Goal: Task Accomplishment & Management: Complete application form

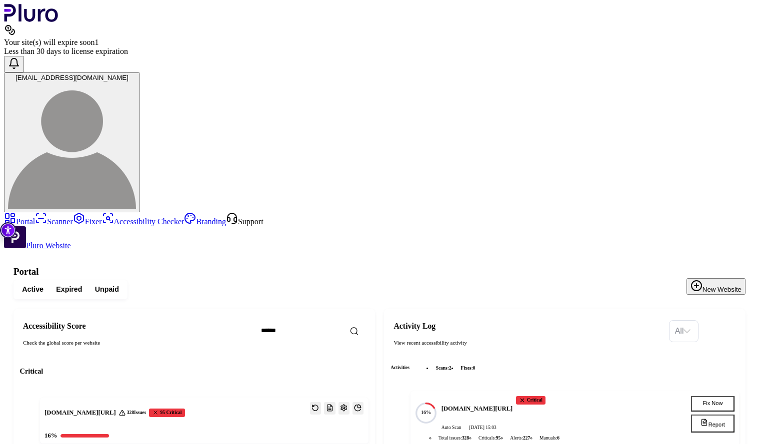
click at [729, 278] on button "New Website" at bounding box center [715, 286] width 59 height 16
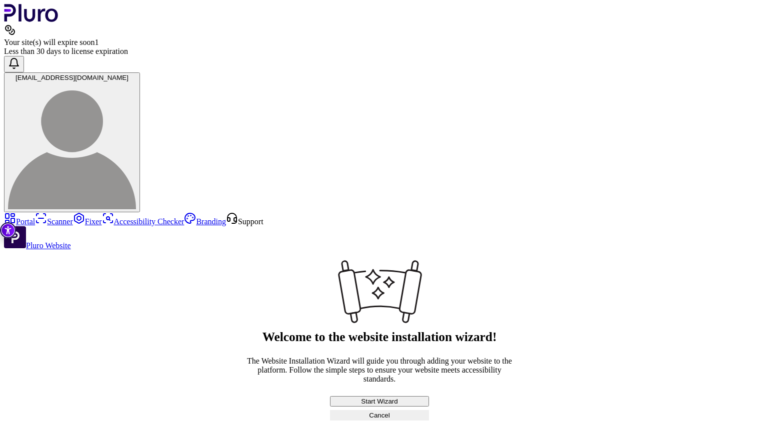
click at [429, 396] on button "Start Wizard" at bounding box center [379, 401] width 99 height 10
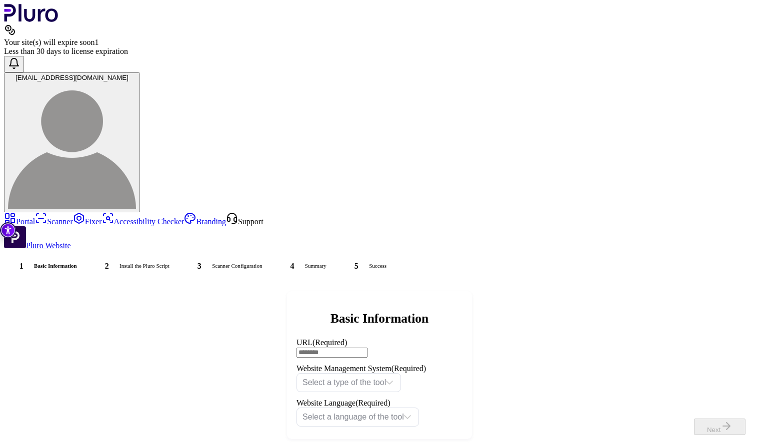
click at [367, 348] on input "URL (Required)" at bounding box center [331, 353] width 71 height 10
paste input "**********"
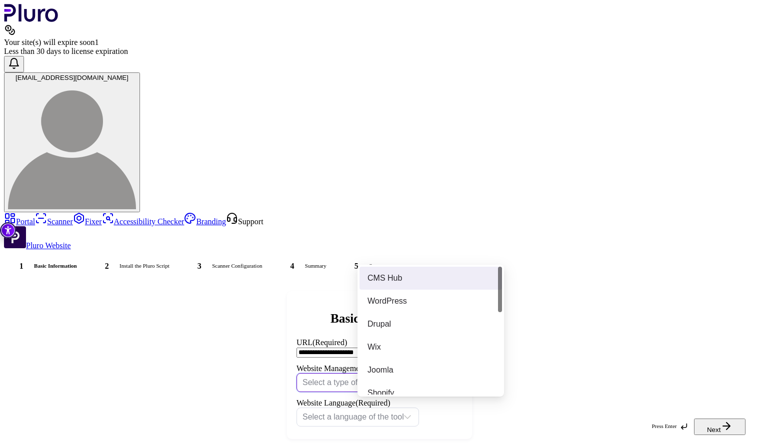
click at [386, 374] on input "Website Management System" at bounding box center [343, 384] width 83 height 21
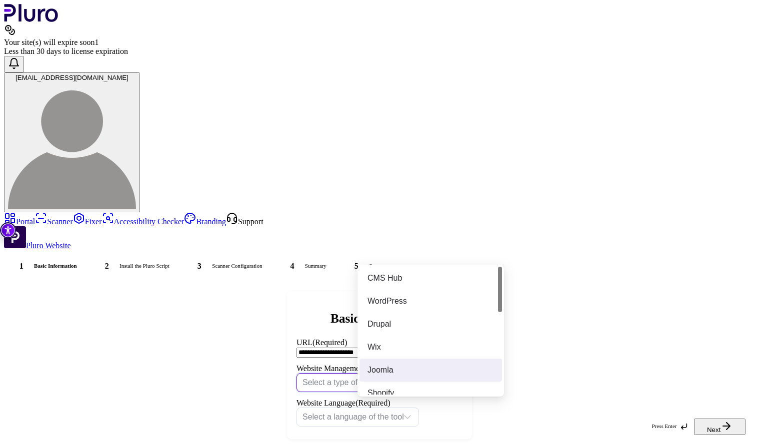
scroll to position [286, 0]
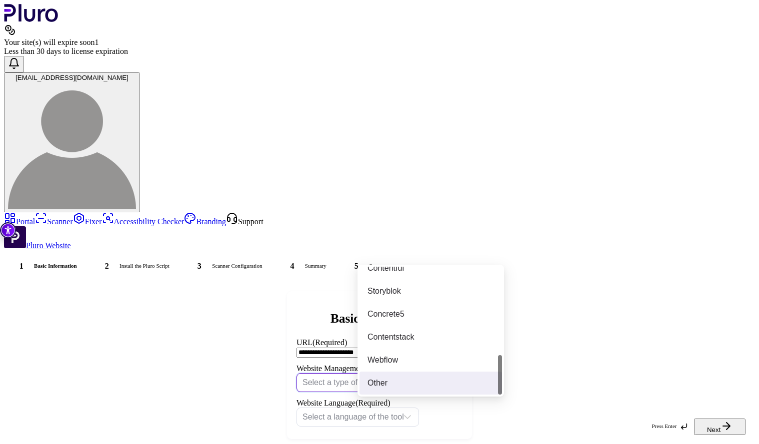
click at [390, 382] on div "Other" at bounding box center [430, 383] width 126 height 11
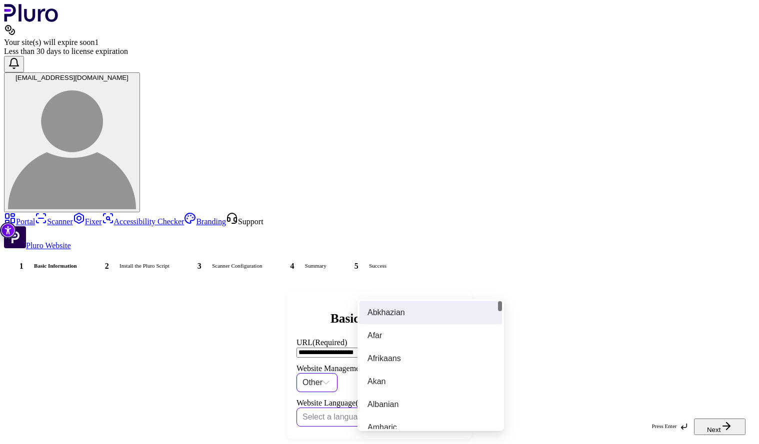
click at [406, 408] on div "Select a language of the tool" at bounding box center [357, 417] width 122 height 19
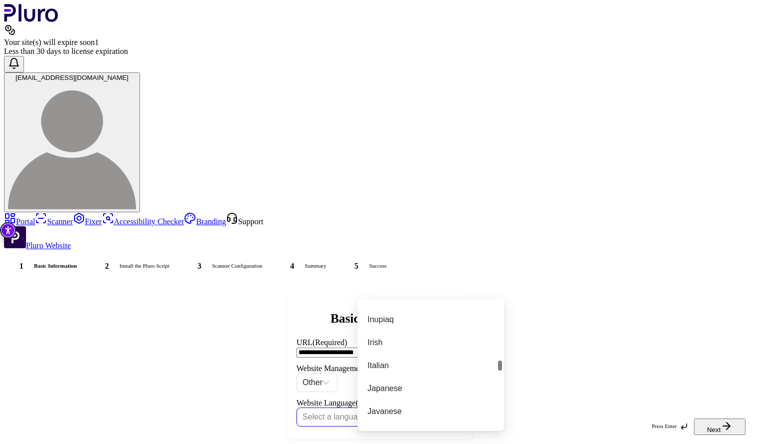
scroll to position [1760, 0]
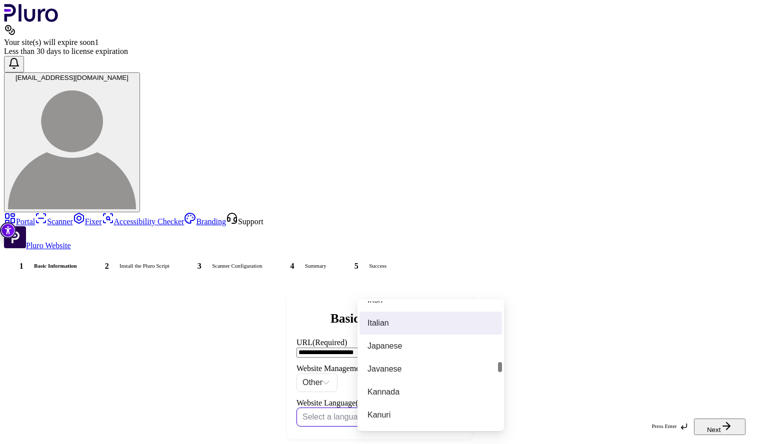
click at [395, 329] on div "Italian" at bounding box center [430, 323] width 142 height 23
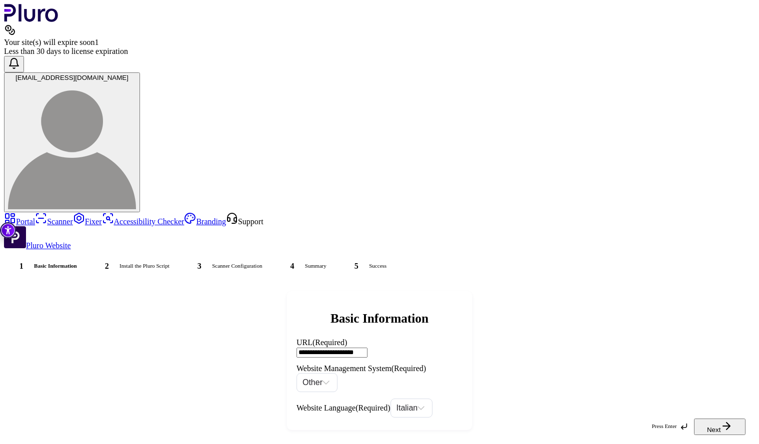
click at [720, 421] on button "Next" at bounding box center [719, 426] width 51 height 16
click at [724, 429] on button "Next" at bounding box center [719, 426] width 51 height 16
click at [726, 428] on button "Next" at bounding box center [719, 426] width 51 height 16
drag, startPoint x: 385, startPoint y: 218, endPoint x: 306, endPoint y: 217, distance: 79.5
click at [306, 282] on div "**********" at bounding box center [379, 361] width 751 height 158
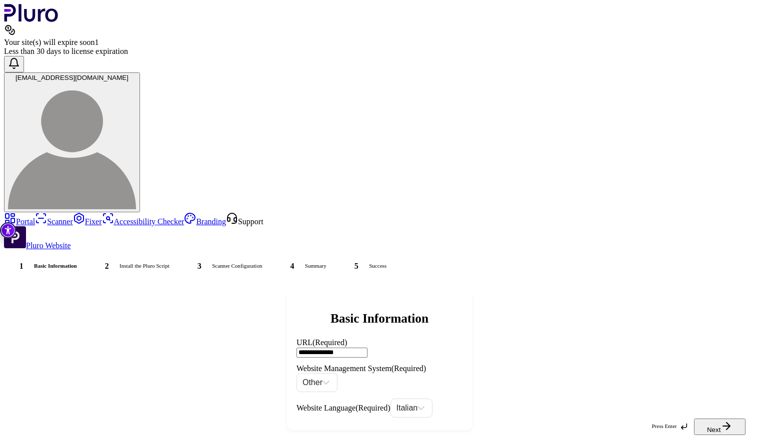
click at [367, 348] on input "**********" at bounding box center [331, 353] width 71 height 10
click at [715, 429] on button "Next" at bounding box center [719, 426] width 51 height 16
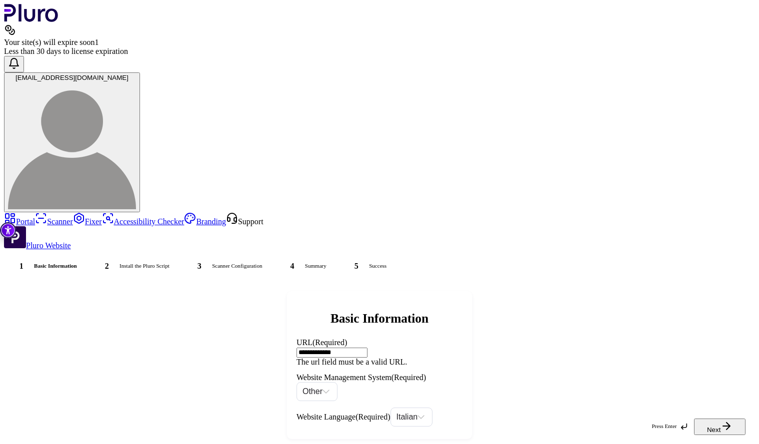
paste input "*********"
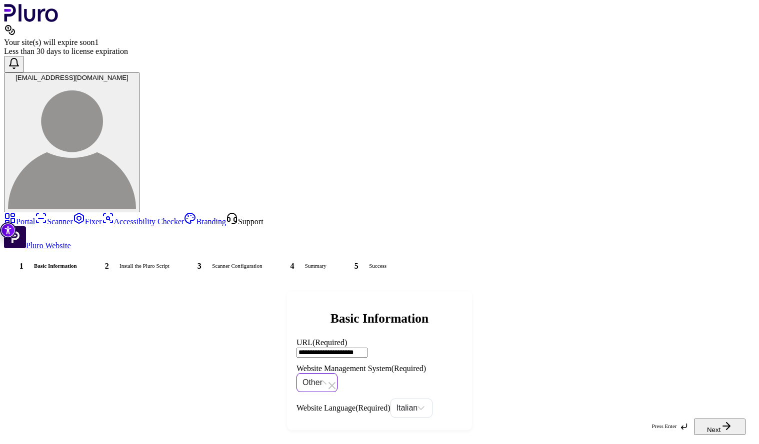
click at [331, 372] on span "Other" at bounding box center [316, 382] width 29 height 21
type input "**********"
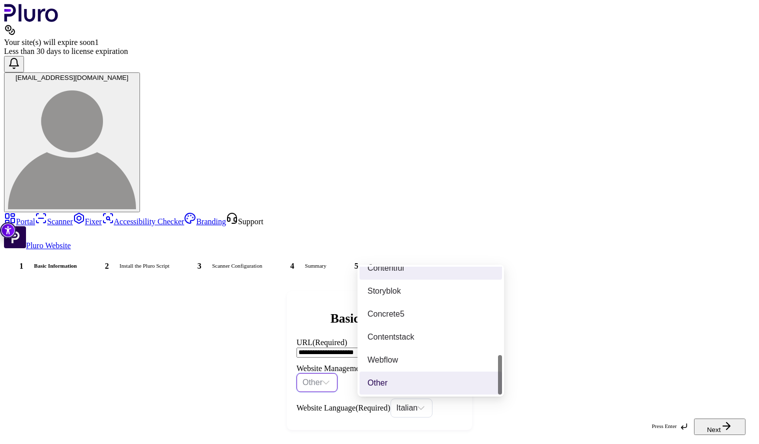
click at [395, 267] on div "Contentful" at bounding box center [430, 268] width 126 height 11
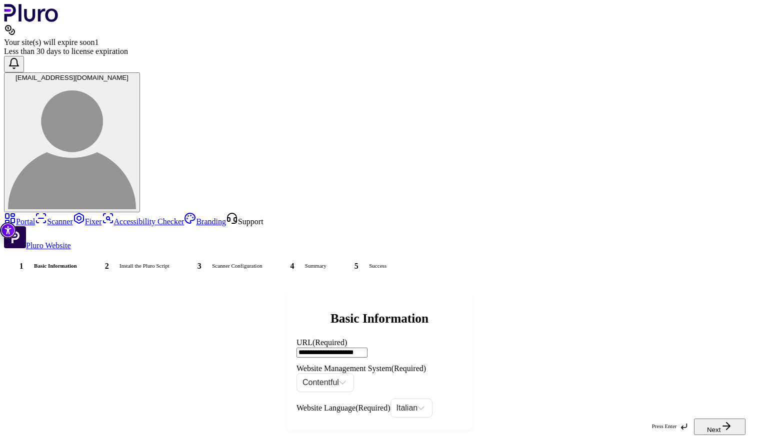
click at [721, 422] on button "Next" at bounding box center [719, 426] width 51 height 16
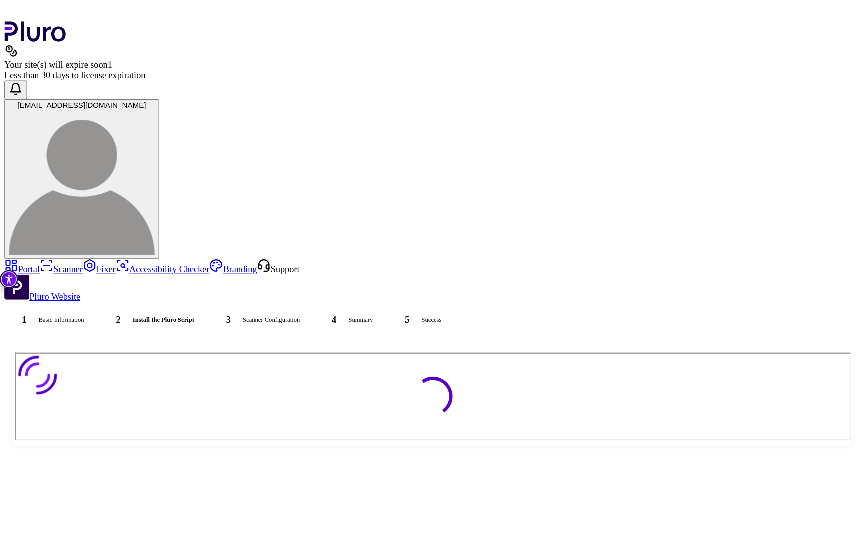
scroll to position [0, 0]
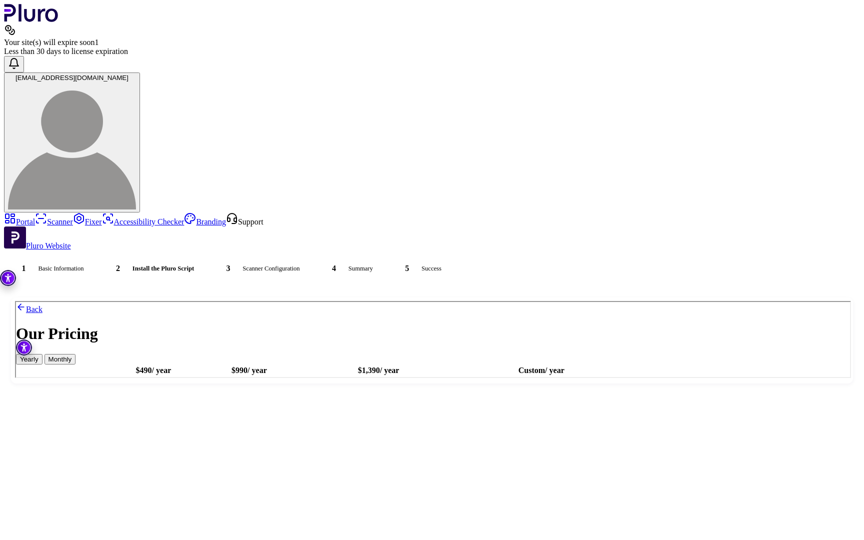
click at [35, 217] on link "Portal" at bounding box center [19, 221] width 31 height 8
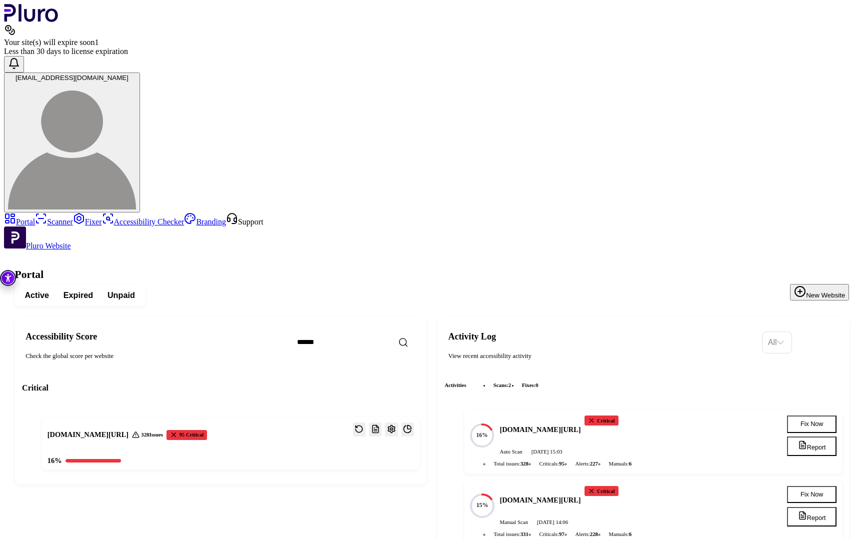
click at [758, 284] on button "New Website" at bounding box center [819, 292] width 59 height 16
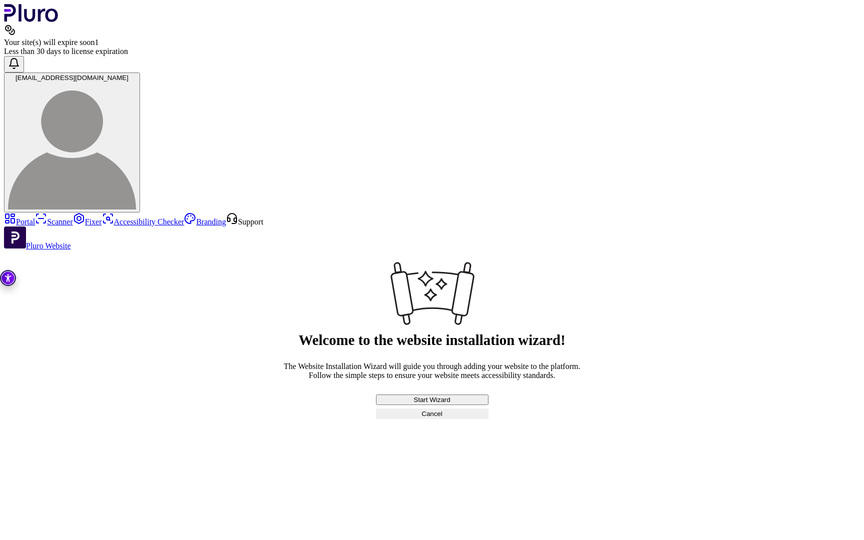
click at [483, 394] on button "Start Wizard" at bounding box center [432, 399] width 112 height 10
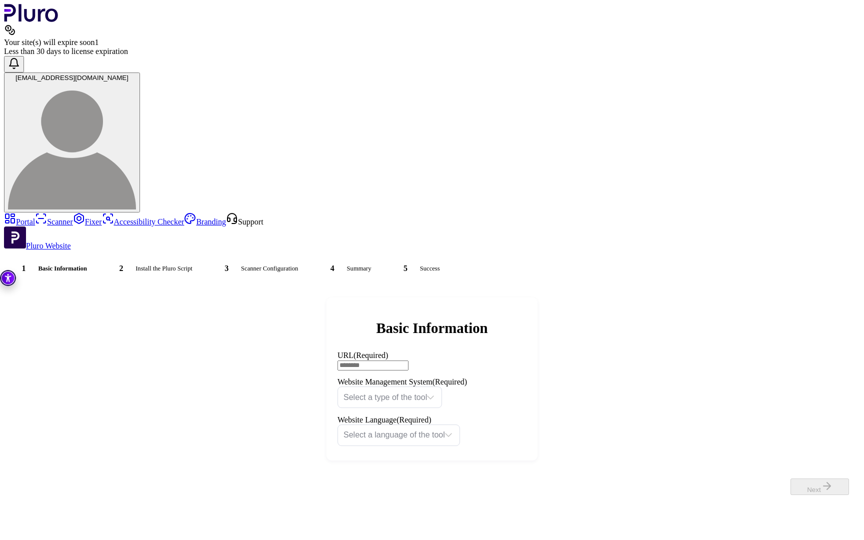
click at [408, 360] on input "URL (Required)" at bounding box center [372, 365] width 71 height 10
paste input "**********"
type input "**********"
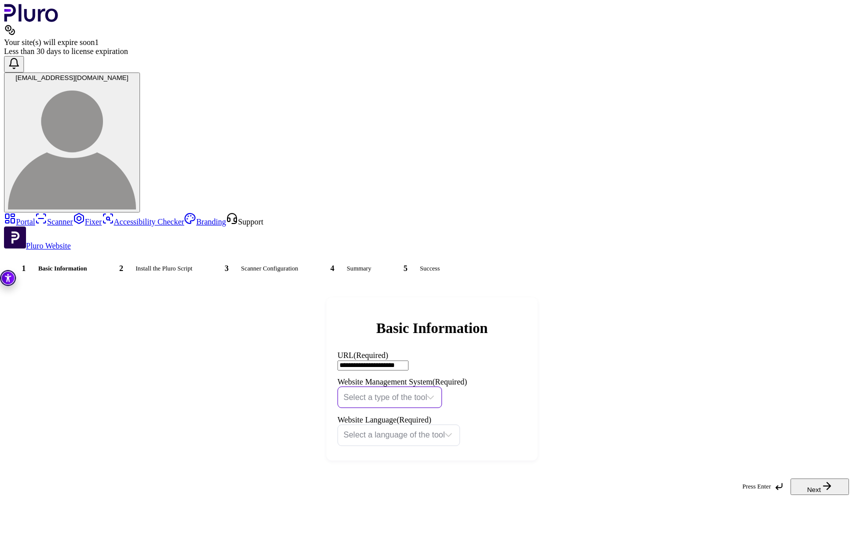
click at [427, 387] on input "Website Management System" at bounding box center [384, 397] width 83 height 21
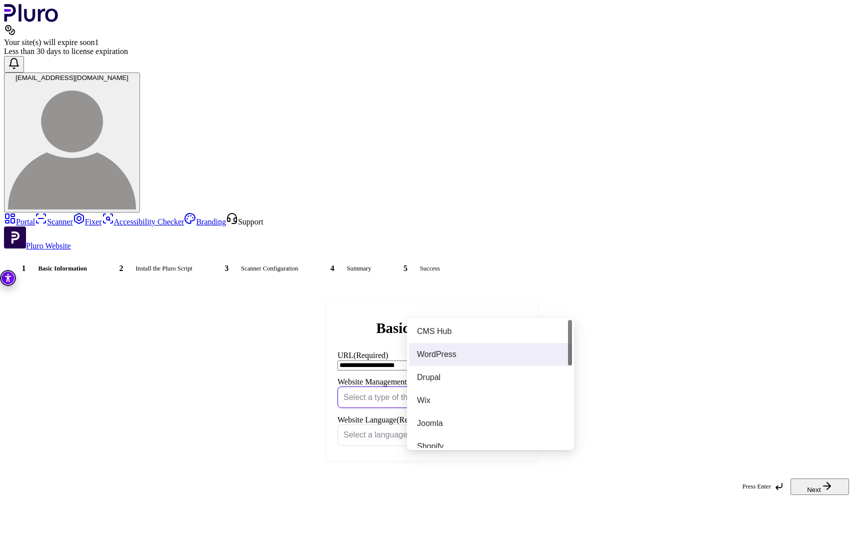
click at [446, 352] on div "WordPress" at bounding box center [490, 354] width 147 height 11
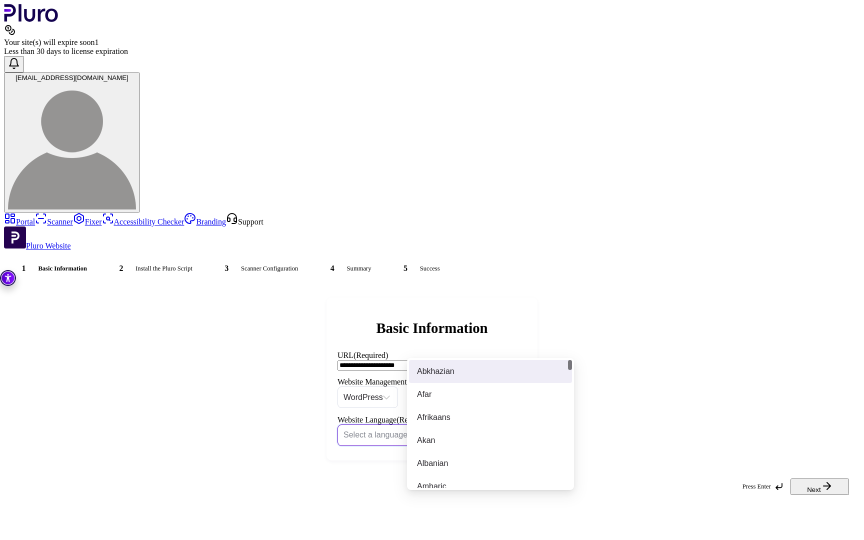
click at [445, 425] on input "Website Language" at bounding box center [393, 435] width 101 height 21
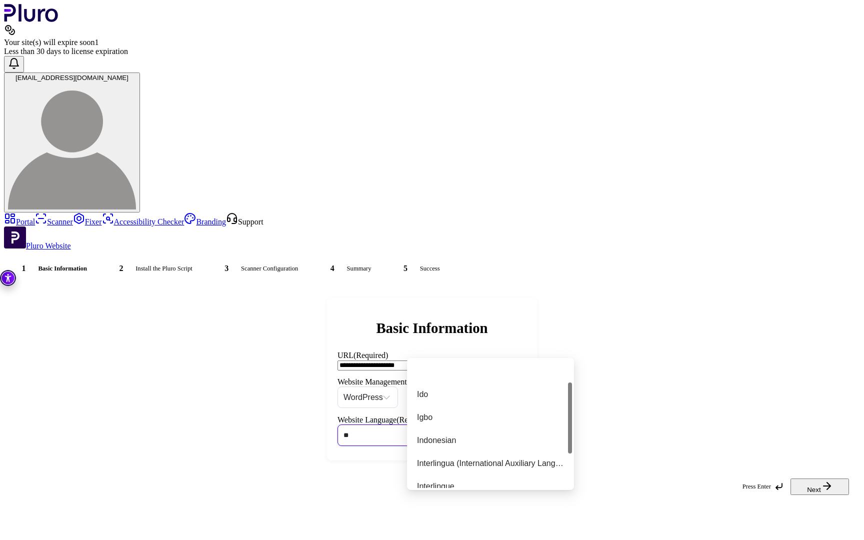
type input "***"
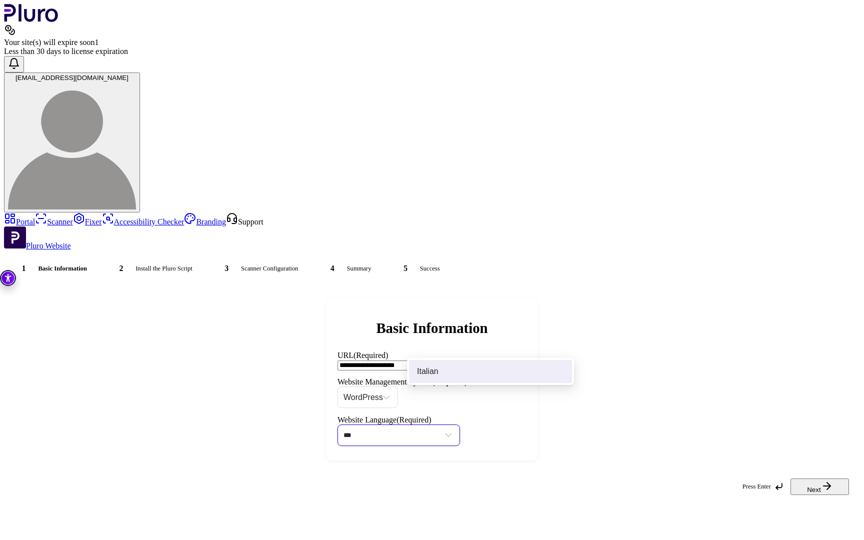
click at [446, 374] on div "Italian" at bounding box center [490, 371] width 147 height 11
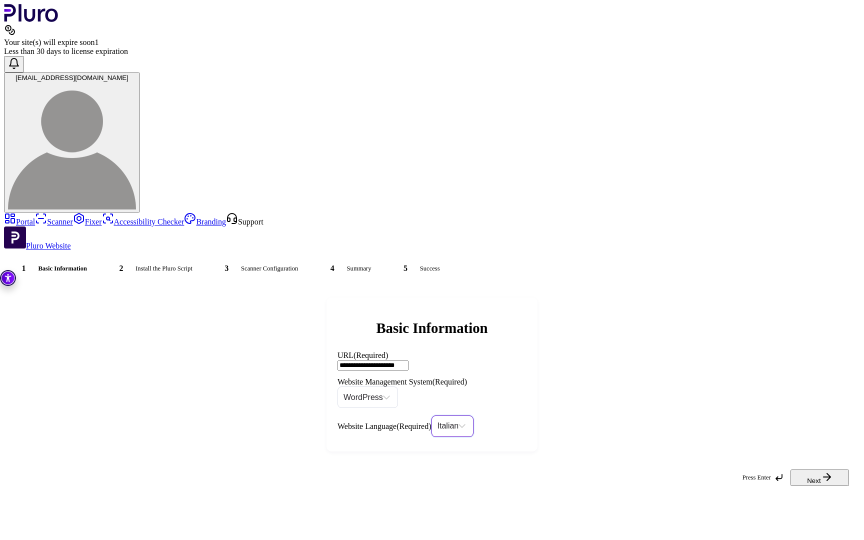
click at [758, 444] on button "Next" at bounding box center [819, 477] width 58 height 16
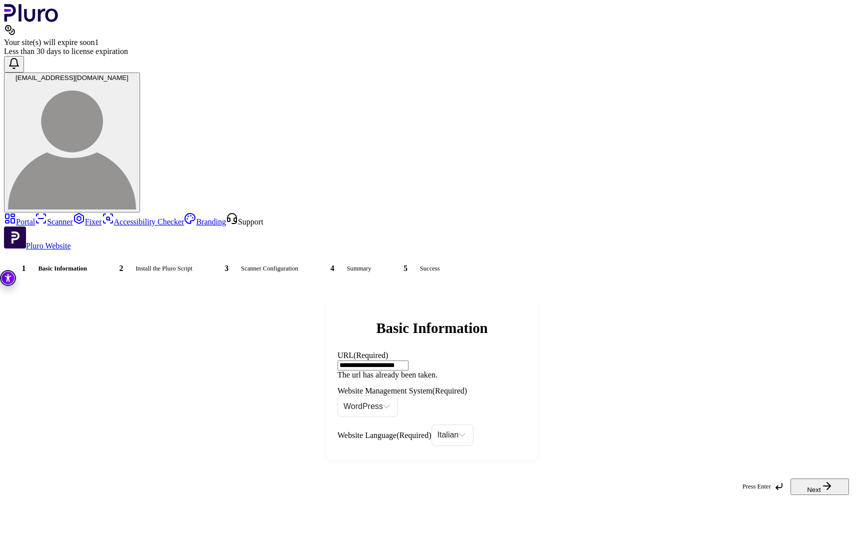
paste input "URL"
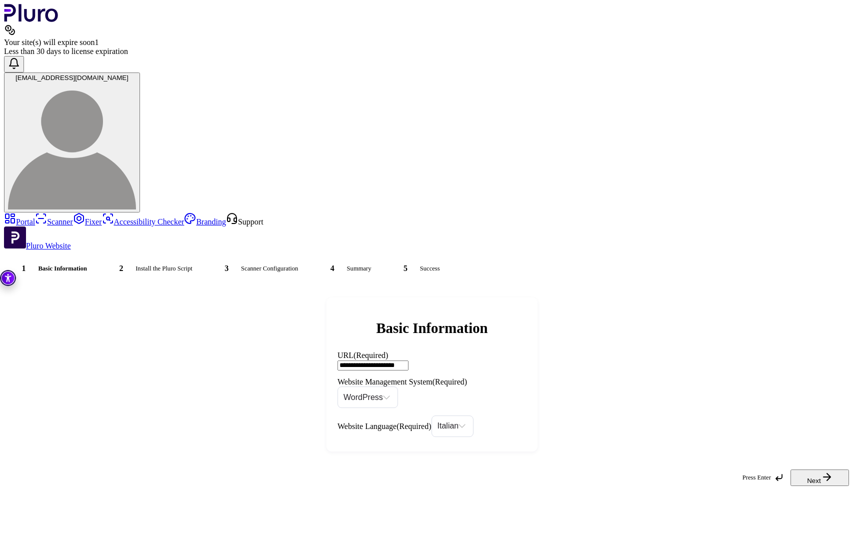
type input "**********"
click at [758, 444] on button "Next" at bounding box center [819, 477] width 58 height 16
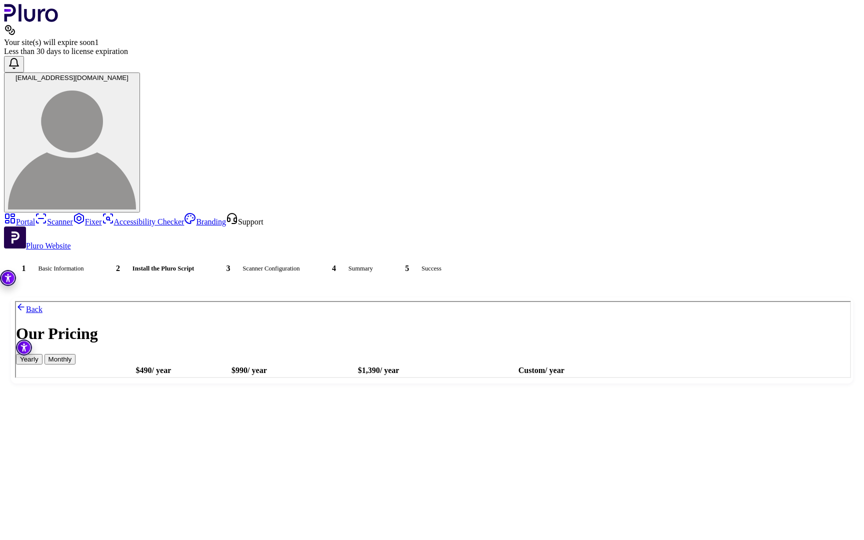
click at [35, 217] on link "Portal" at bounding box center [19, 221] width 31 height 8
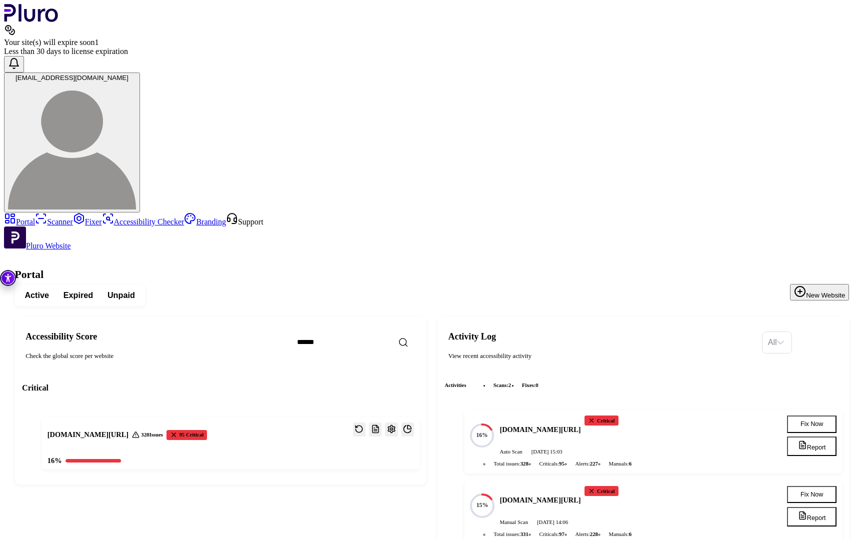
click at [93, 290] on span "Expired" at bounding box center [77, 295] width 29 height 11
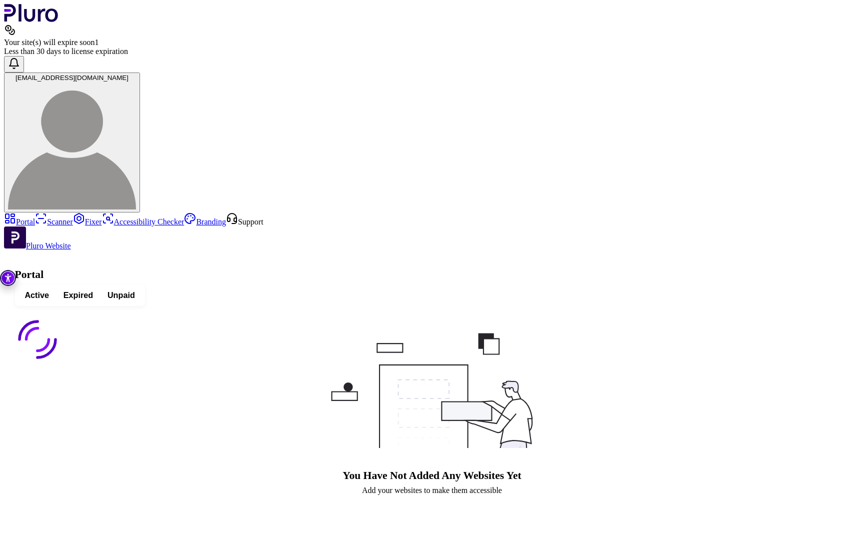
click at [135, 290] on span "Unpaid" at bounding box center [120, 295] width 27 height 11
click at [49, 290] on span "Active" at bounding box center [36, 295] width 24 height 11
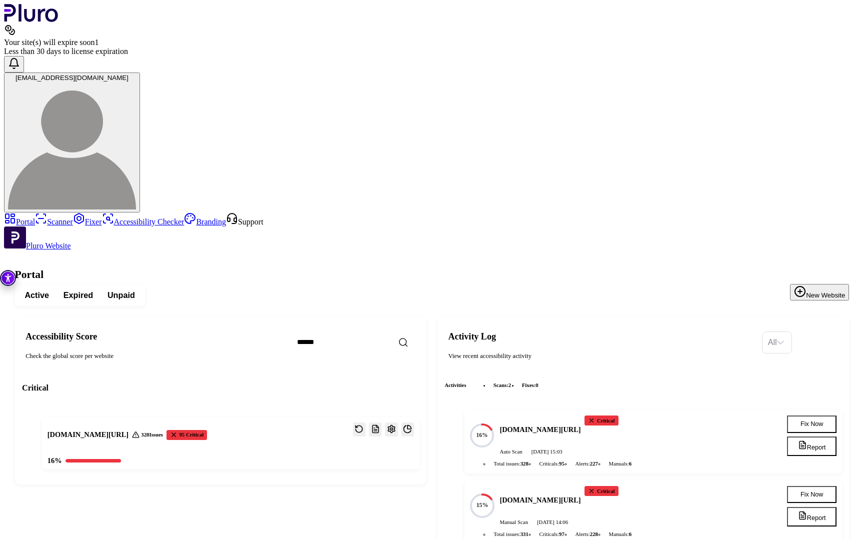
click at [38, 217] on link "Scanner" at bounding box center [54, 221] width 38 height 8
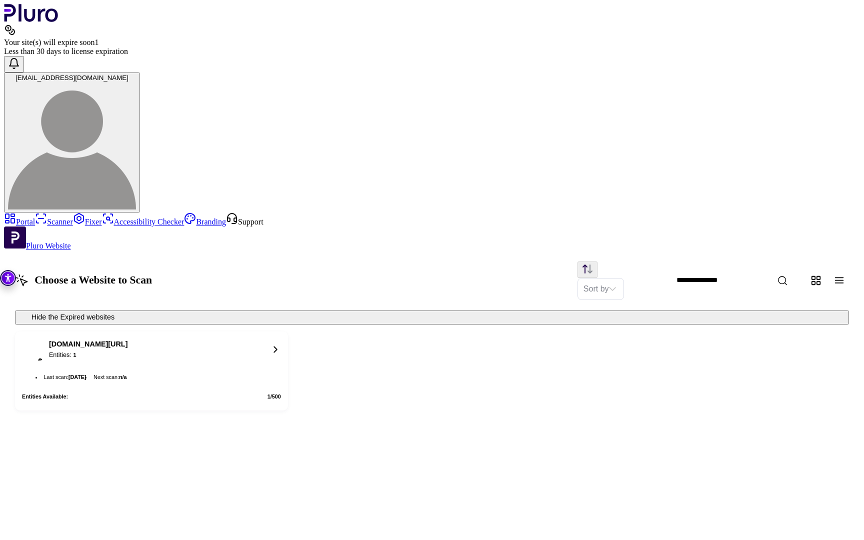
click at [127, 339] on div "[DOMAIN_NAME][URL]" at bounding box center [88, 343] width 78 height 9
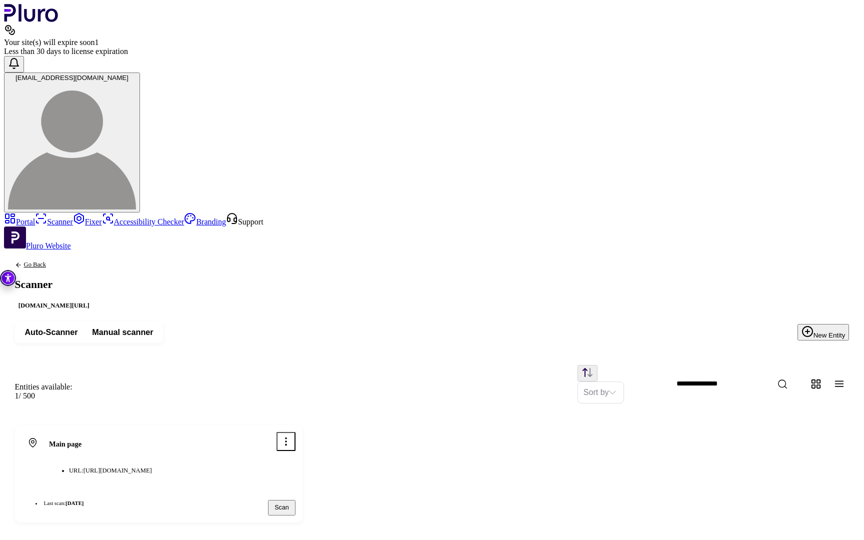
click at [77, 327] on span "Auto-Scanner" at bounding box center [50, 332] width 53 height 11
click at [153, 327] on span "Manual scanner" at bounding box center [122, 332] width 61 height 11
click at [73, 217] on link "Fixer" at bounding box center [87, 221] width 29 height 8
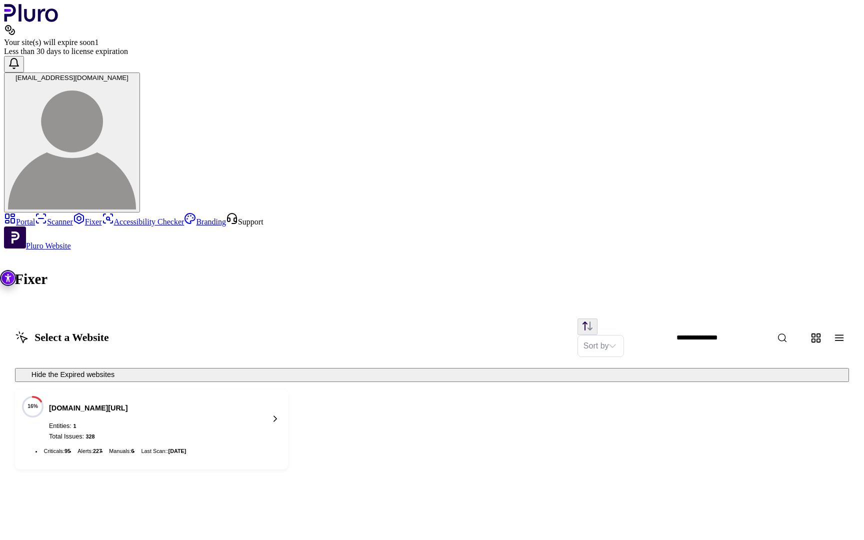
click at [102, 217] on link "Accessibility Checker" at bounding box center [143, 221] width 82 height 8
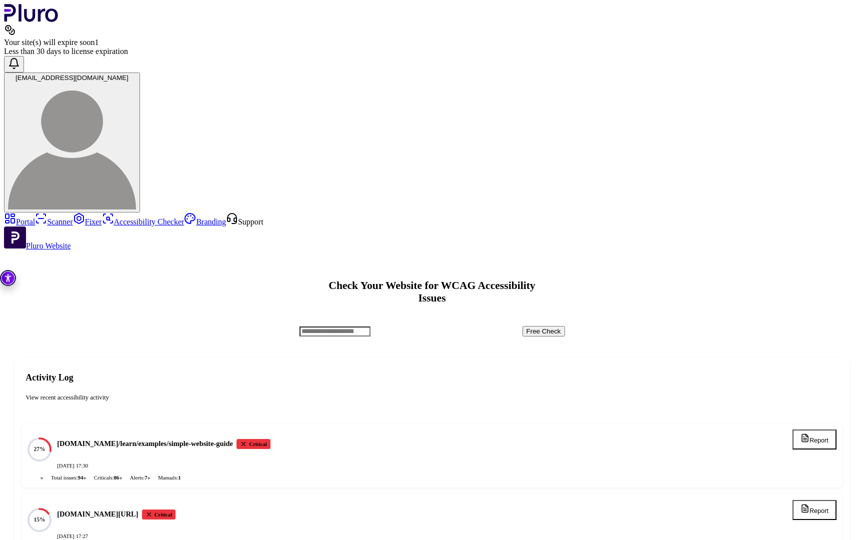
click at [35, 217] on link "Portal" at bounding box center [19, 221] width 31 height 8
